Goal: Communication & Community: Answer question/provide support

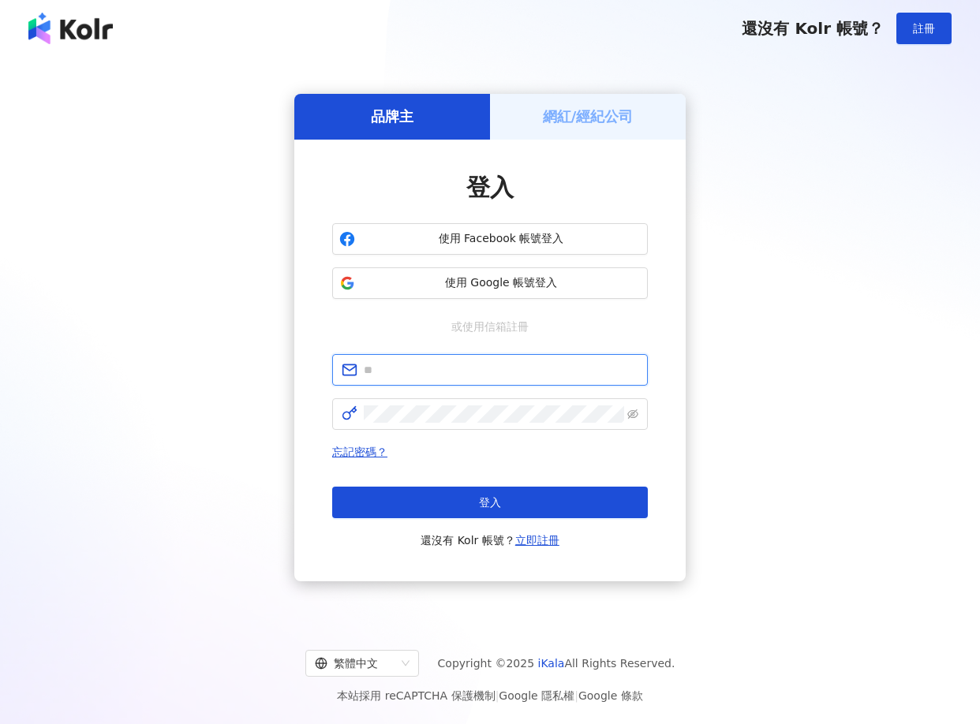
type input "**********"
click at [584, 111] on h5 "網紅/經紀公司" at bounding box center [588, 116] width 91 height 20
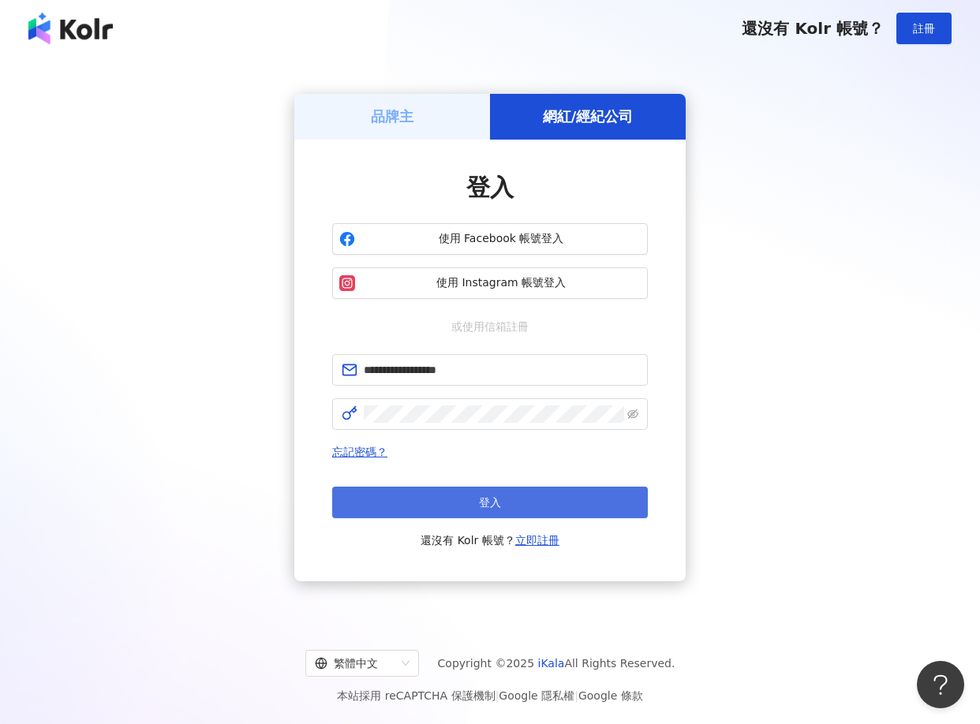
click at [568, 499] on button "登入" at bounding box center [489, 503] width 315 height 32
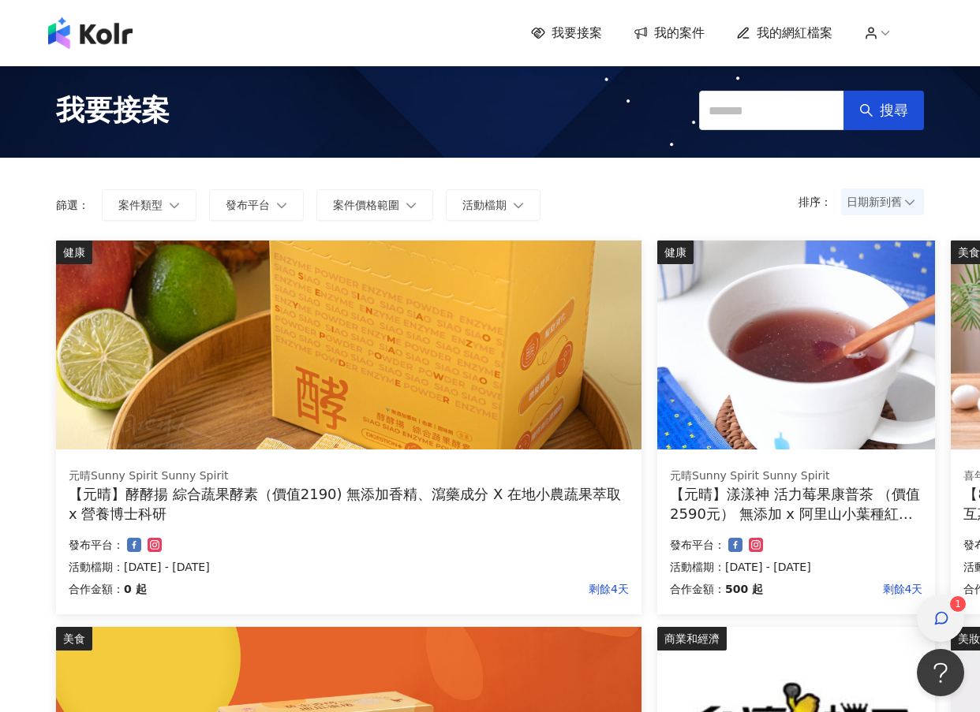
click at [946, 622] on icon "button" at bounding box center [941, 618] width 16 height 16
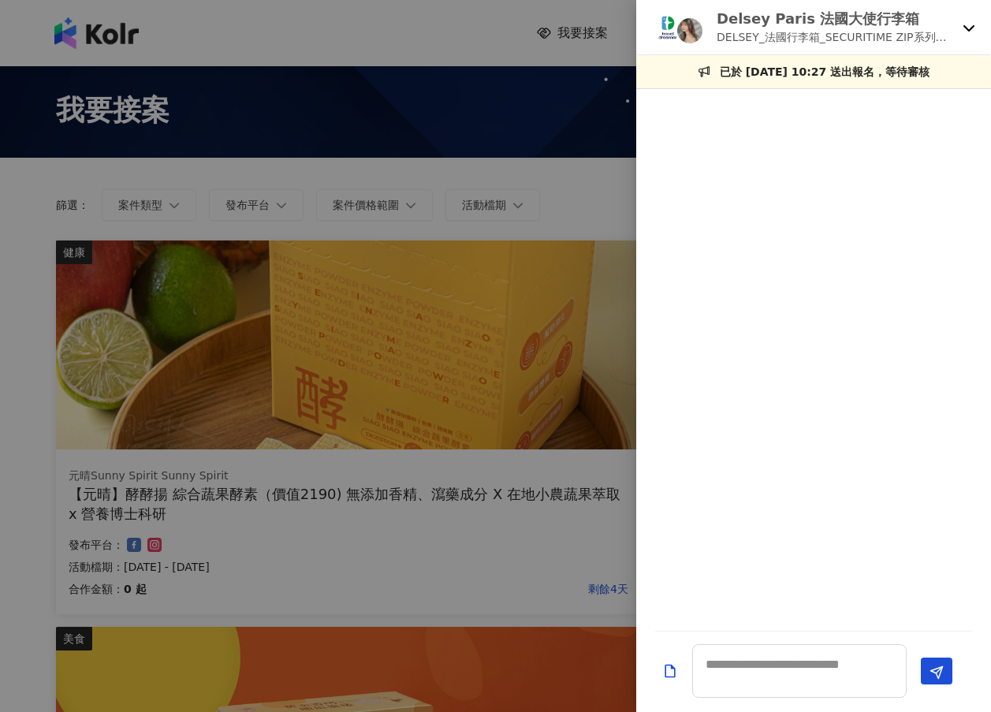
click at [969, 32] on icon at bounding box center [969, 27] width 13 height 13
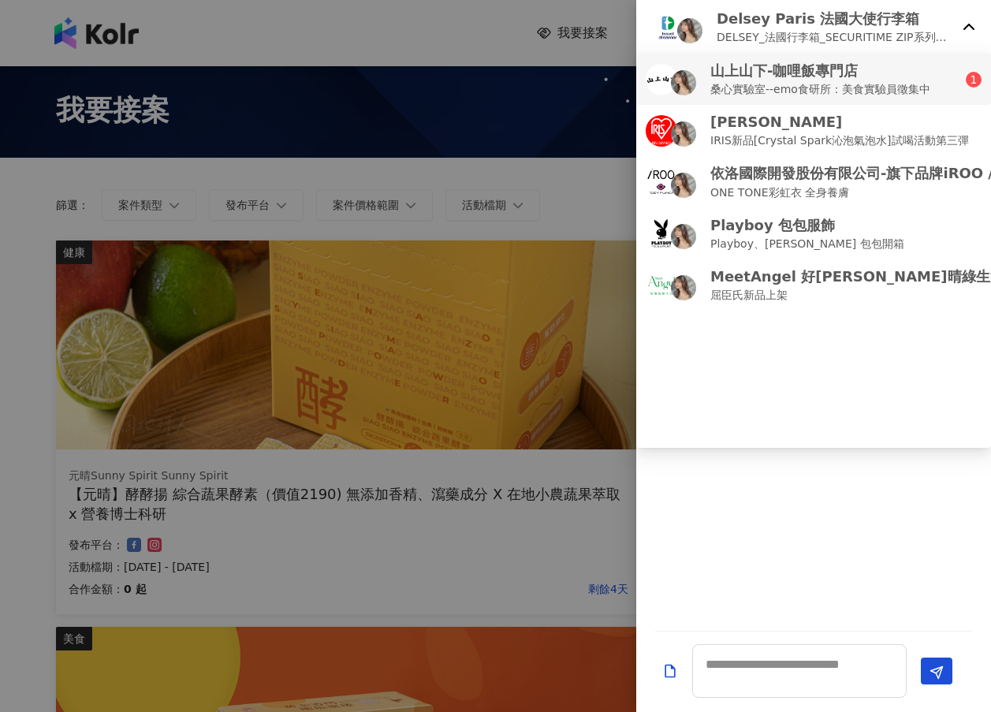
click at [884, 78] on p "山上山下-咖哩飯專門店" at bounding box center [821, 71] width 220 height 20
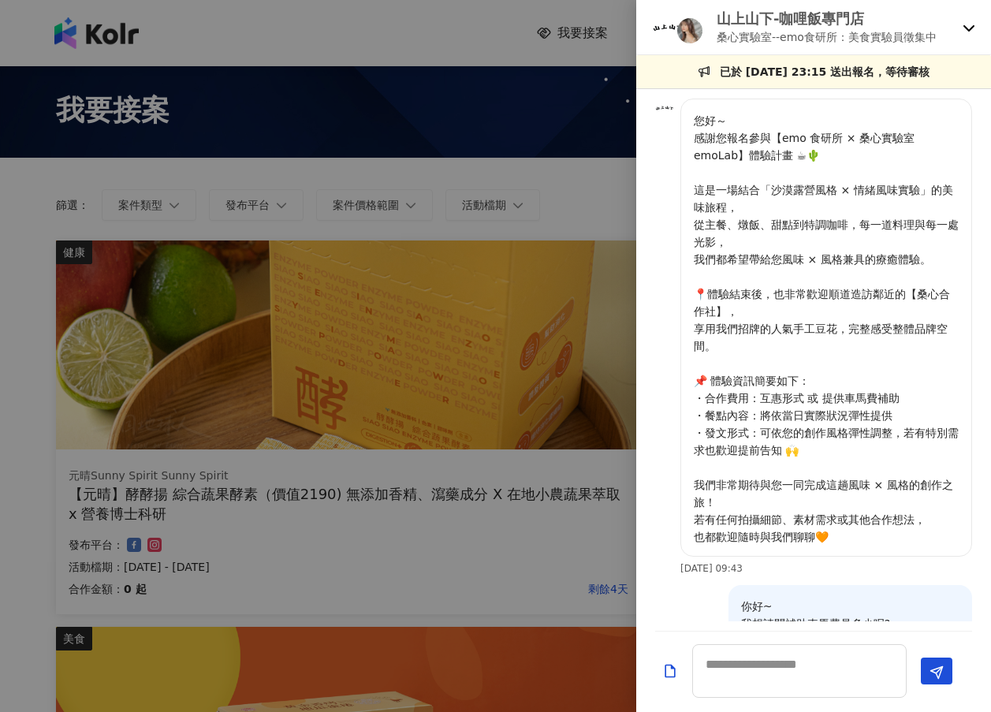
scroll to position [727, 0]
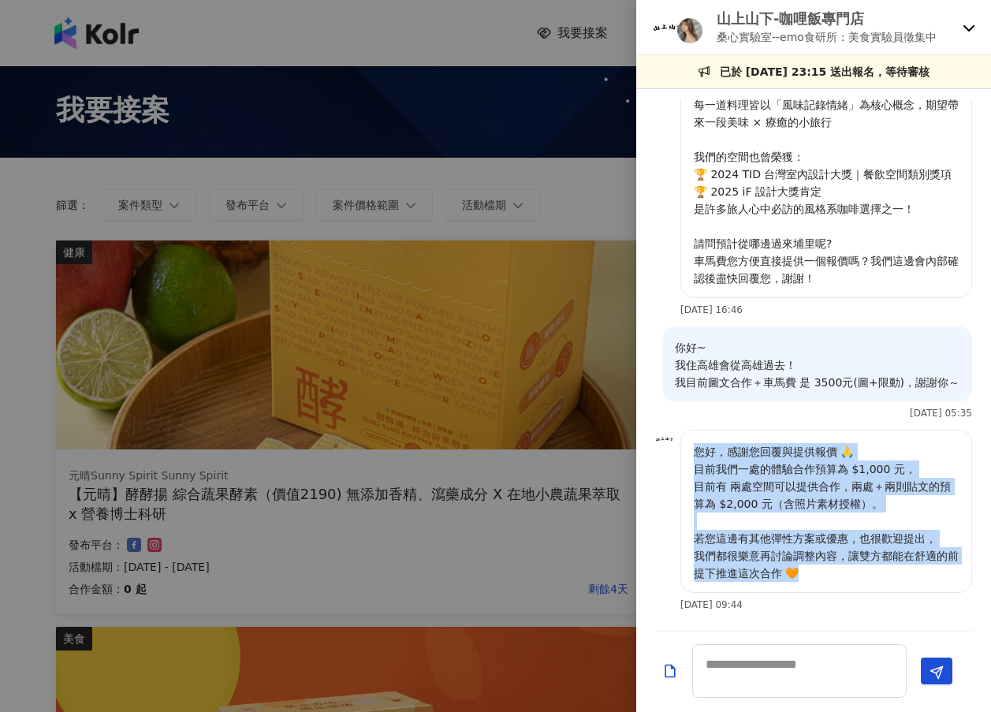
drag, startPoint x: 698, startPoint y: 453, endPoint x: 822, endPoint y: 577, distance: 175.1
click at [822, 577] on div "您好，感謝您回覆與提供報價 🙏 目前我們一處的體驗合作預算為 $1,000 元， 目前有 兩處空間可以提供合作，兩處＋兩則貼文的預算為 $2,000 元（含照…" at bounding box center [827, 511] width 292 height 163
copy p "您好，感謝您回覆與提供報價 🙏 目前我們一處的體驗合作預算為 $1,000 元， 目前有 兩處空間可以提供合作，兩處＋兩則貼文的預算為 $2,000 元（含照…"
click at [800, 475] on p "您好，感謝您回覆與提供報價 🙏 目前我們一處的體驗合作預算為 $1,000 元， 目前有 兩處空間可以提供合作，兩處＋兩則貼文的預算為 $2,000 元（含照…" at bounding box center [826, 512] width 265 height 139
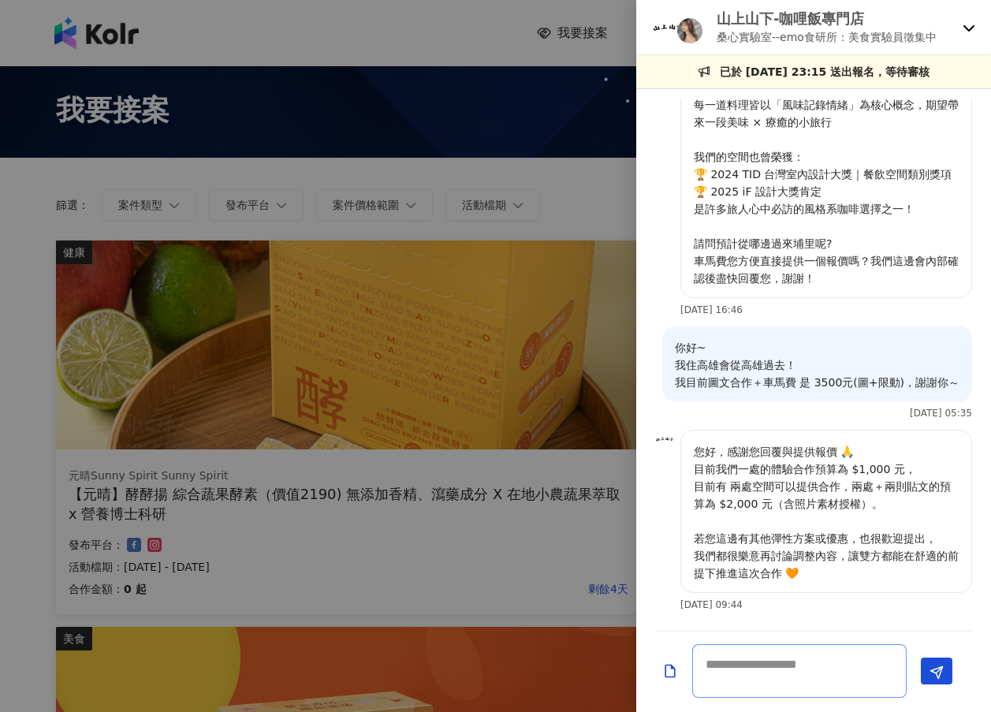
click at [815, 671] on textarea at bounding box center [799, 671] width 215 height 54
click at [809, 668] on textarea at bounding box center [799, 671] width 215 height 54
click at [868, 342] on p "你好~ 我住高雄會從高雄過去！ 我目前圖文合作＋車馬費 是 3500元(圖+限動)，謝謝你～" at bounding box center [817, 365] width 285 height 52
click at [798, 668] on textarea at bounding box center [799, 671] width 215 height 54
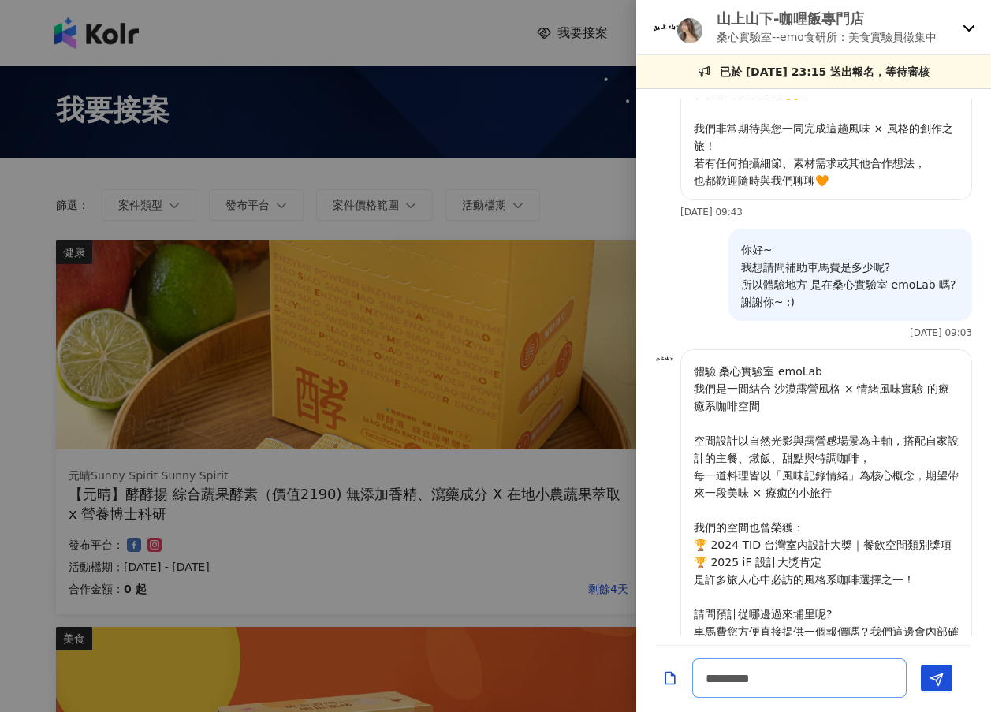
scroll to position [240, 0]
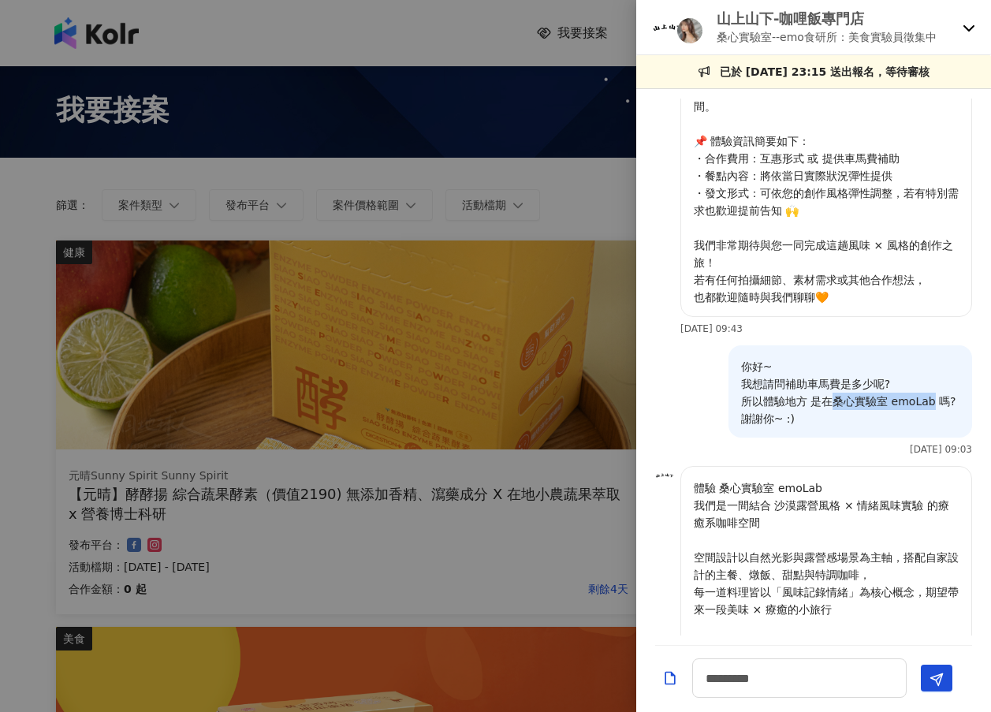
drag, startPoint x: 828, startPoint y: 402, endPoint x: 924, endPoint y: 405, distance: 96.3
click at [924, 405] on p "你好~ 我想請問補助車馬費是多少呢? 所以體驗地方 是在桑心實驗室 emoLab 嗎? 謝謝你~ :)" at bounding box center [850, 392] width 218 height 69
copy p "桑心實驗室 emoLab"
click at [830, 681] on textarea "*********" at bounding box center [799, 678] width 215 height 39
paste textarea "**********"
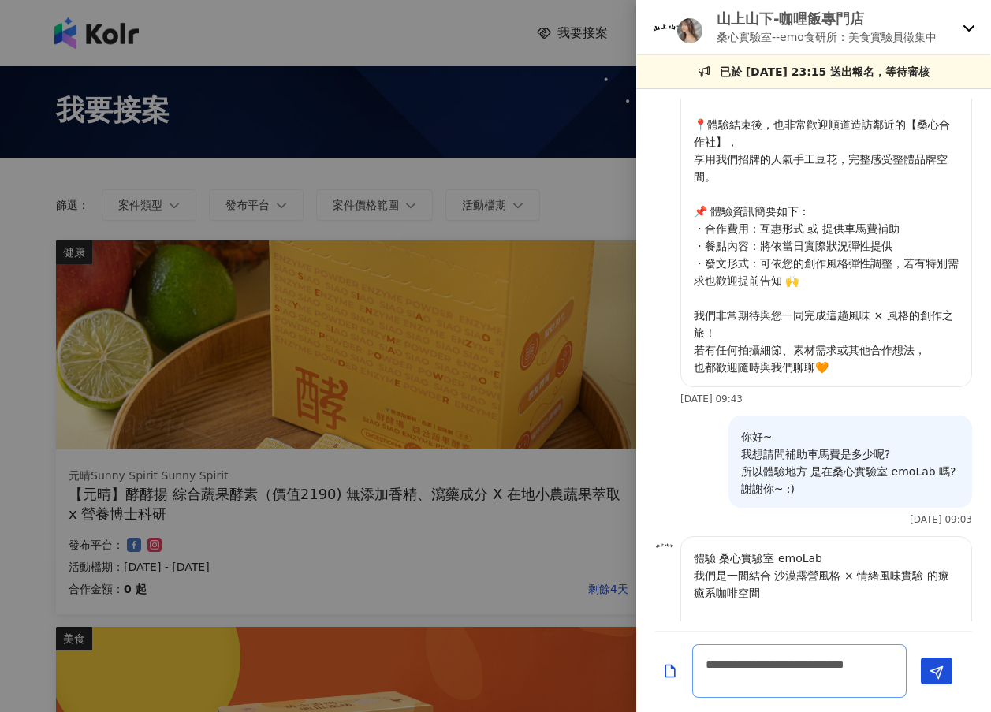
scroll to position [3, 0]
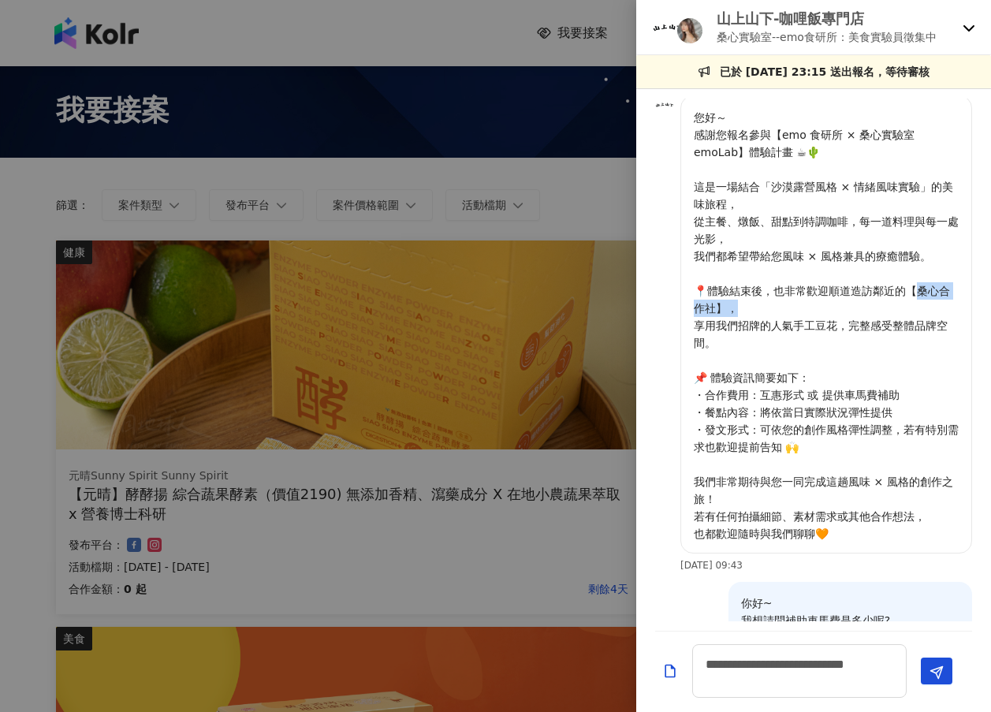
drag, startPoint x: 911, startPoint y: 290, endPoint x: 916, endPoint y: 304, distance: 15.2
click at [916, 304] on p "您好～ 感謝您報名參與【emo 食研所 × 桑心實驗室 emoLab】體驗計畫 ☕🌵 這是一場結合「沙漠露營風格 × 情緒風味實驗」的美味旅程， 從主餐、燉飯…" at bounding box center [826, 326] width 265 height 434
drag, startPoint x: 903, startPoint y: 289, endPoint x: 915, endPoint y: 306, distance: 21.0
click at [915, 306] on p "您好～ 感謝您報名參與【emo 食研所 × 桑心實驗室 emoLab】體驗計畫 ☕🌵 這是一場結合「沙漠露營風格 × 情緒風味實驗」的美味旅程， 從主餐、燉飯…" at bounding box center [826, 326] width 265 height 434
copy p "心合作社】， 享"
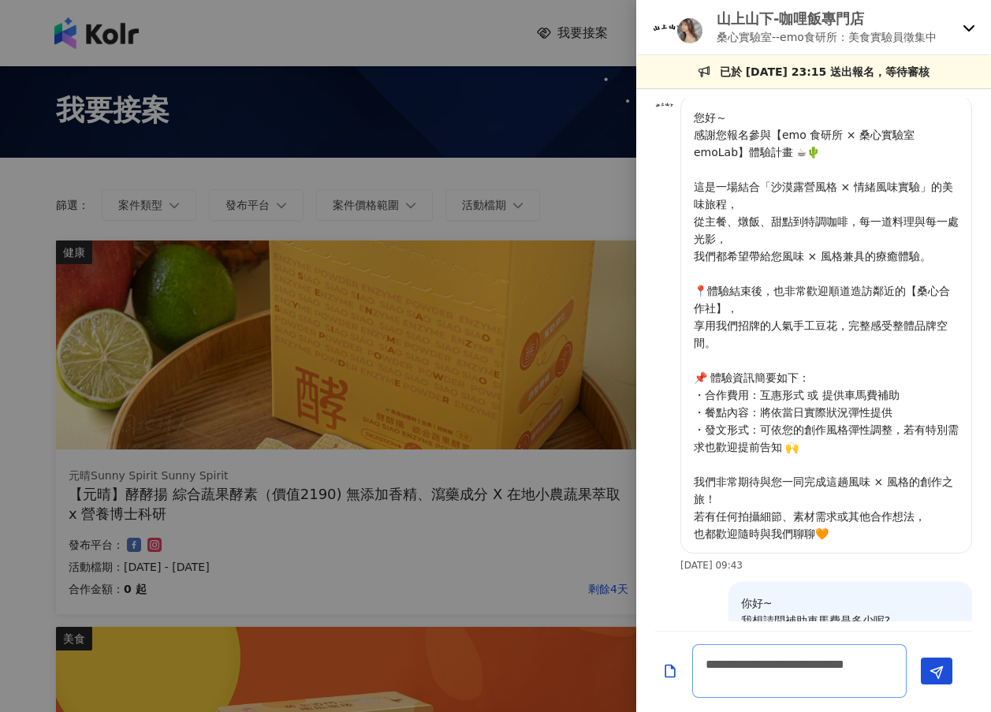
drag, startPoint x: 937, startPoint y: 637, endPoint x: 842, endPoint y: 674, distance: 101.6
click at [842, 674] on textarea "**********" at bounding box center [799, 671] width 215 height 54
drag, startPoint x: 771, startPoint y: 674, endPoint x: 818, endPoint y: 675, distance: 46.5
click at [818, 675] on textarea "**********" at bounding box center [799, 671] width 215 height 54
paste textarea "****"
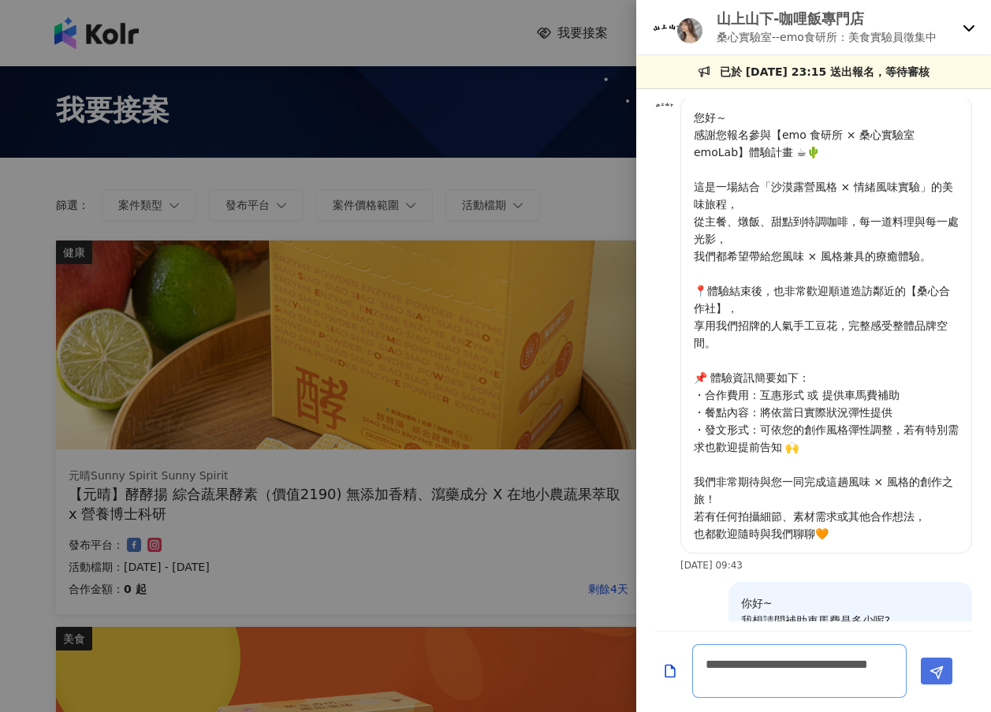
type textarea "**********"
click at [938, 667] on icon "Send" at bounding box center [937, 673] width 14 height 14
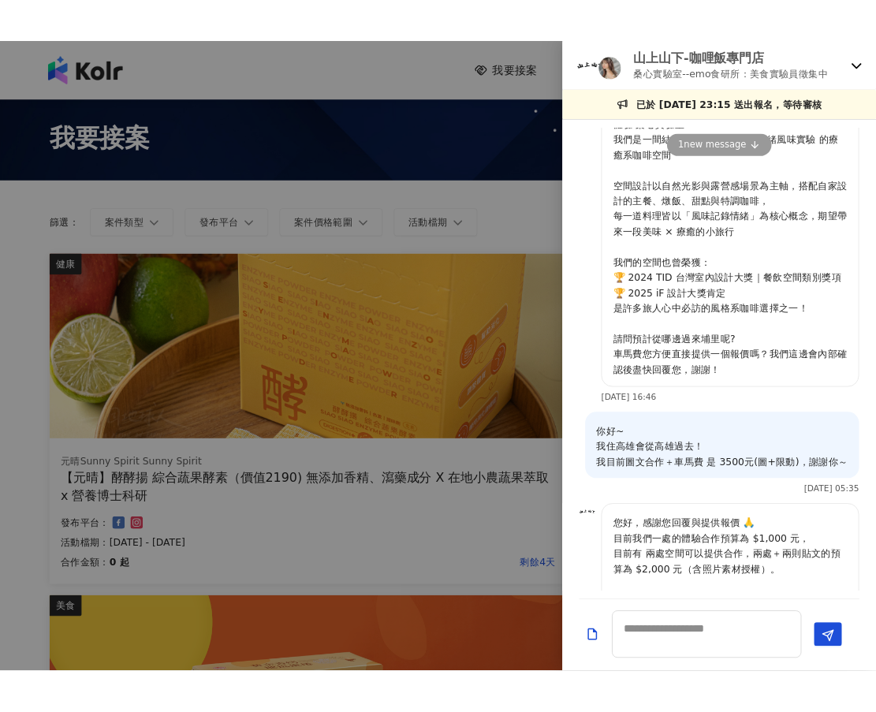
scroll to position [813, 0]
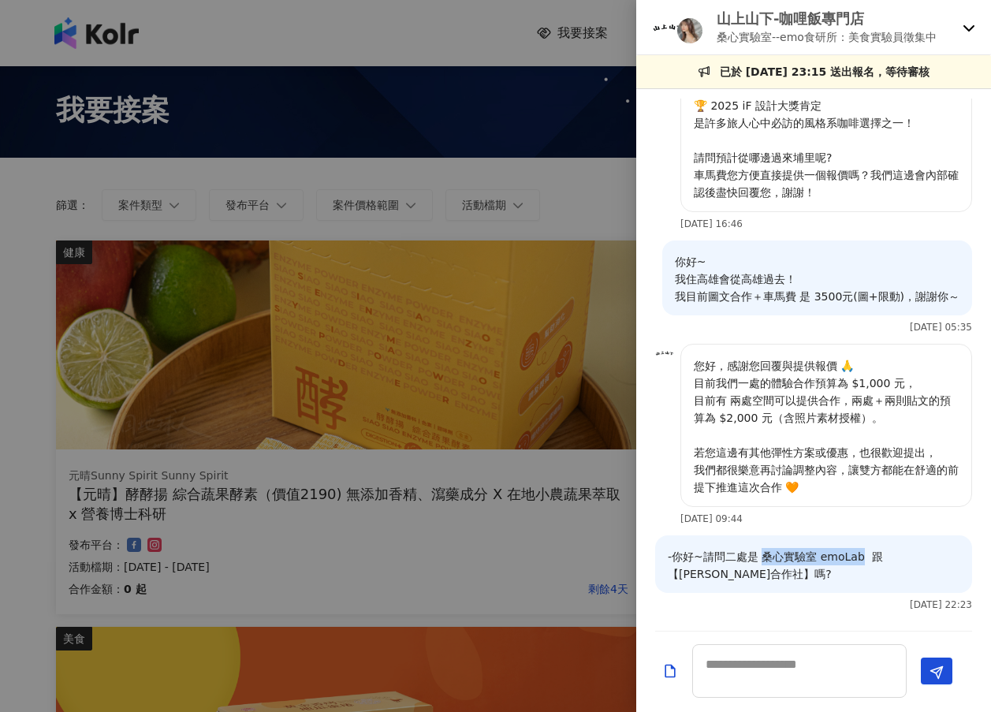
drag, startPoint x: 759, startPoint y: 554, endPoint x: 856, endPoint y: 554, distance: 97.0
click at [856, 554] on p "-你好~請問二處是 桑心實驗室 emoLab 跟【[PERSON_NAME]合作社】嗎?" at bounding box center [814, 565] width 292 height 35
copy p "桑心實驗室 emoLab"
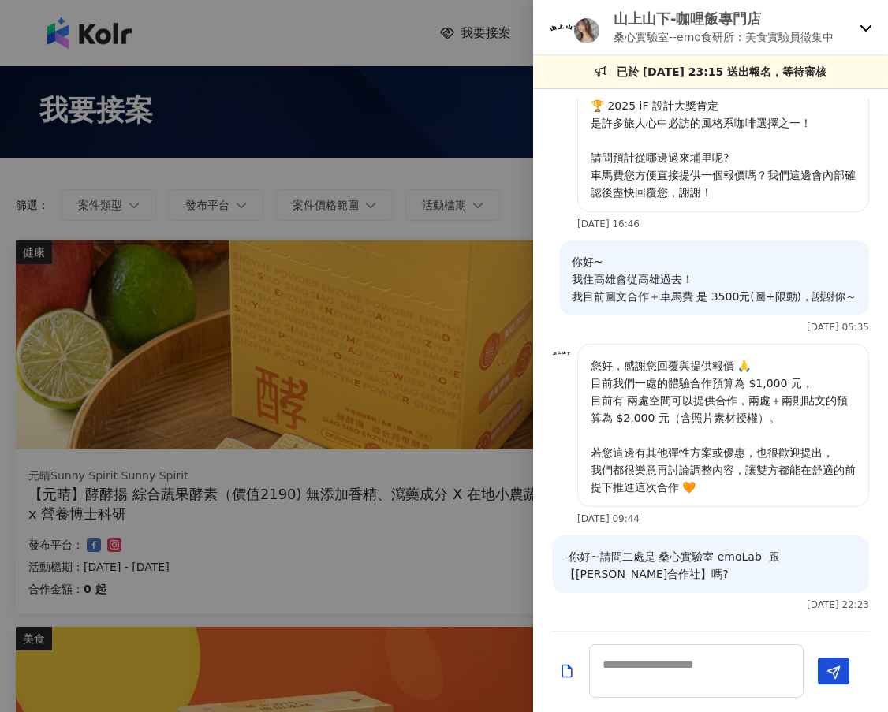
click at [481, 166] on div at bounding box center [444, 356] width 888 height 712
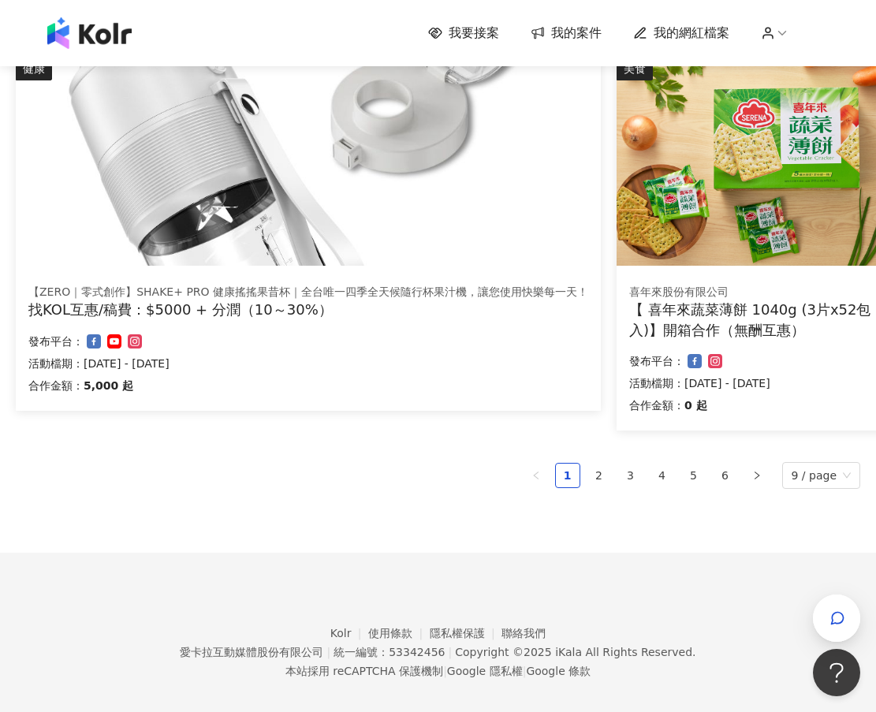
scroll to position [946, 0]
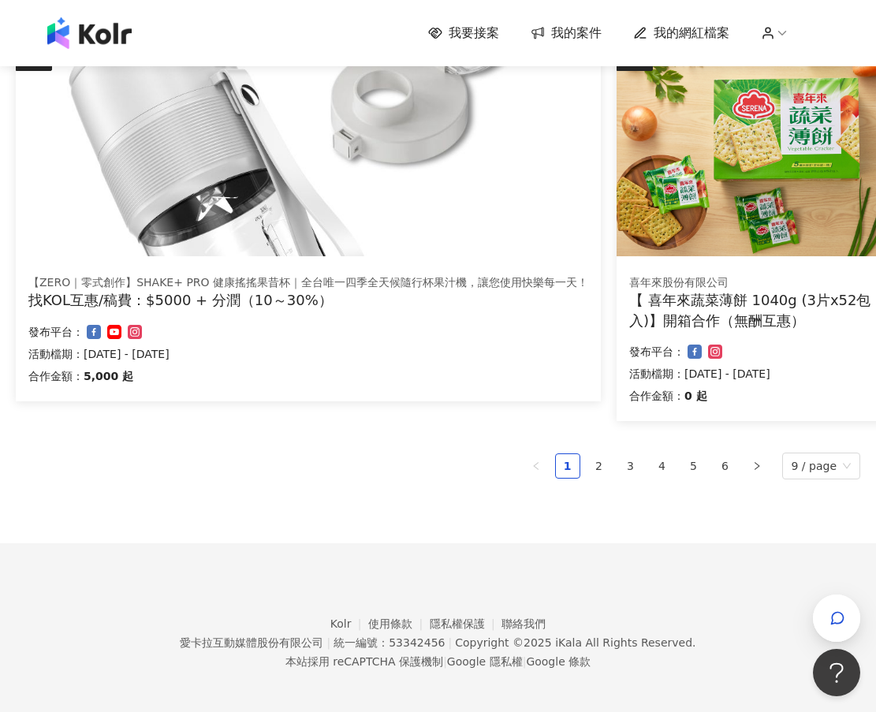
drag, startPoint x: 603, startPoint y: 467, endPoint x: 884, endPoint y: 369, distance: 298.1
click at [603, 466] on link "2" at bounding box center [600, 466] width 24 height 24
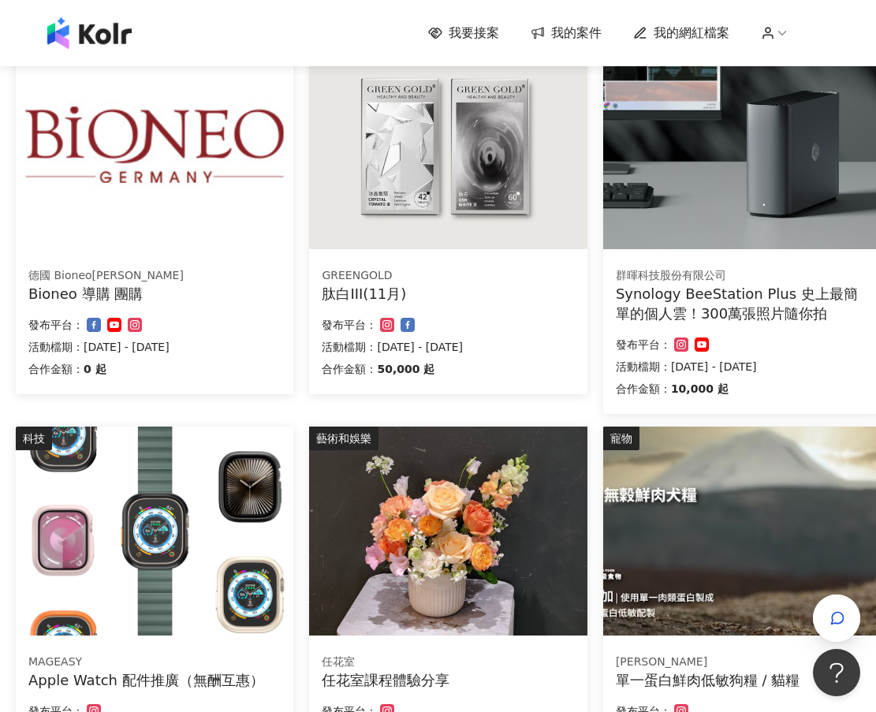
scroll to position [381, 0]
